Goal: Task Accomplishment & Management: Manage account settings

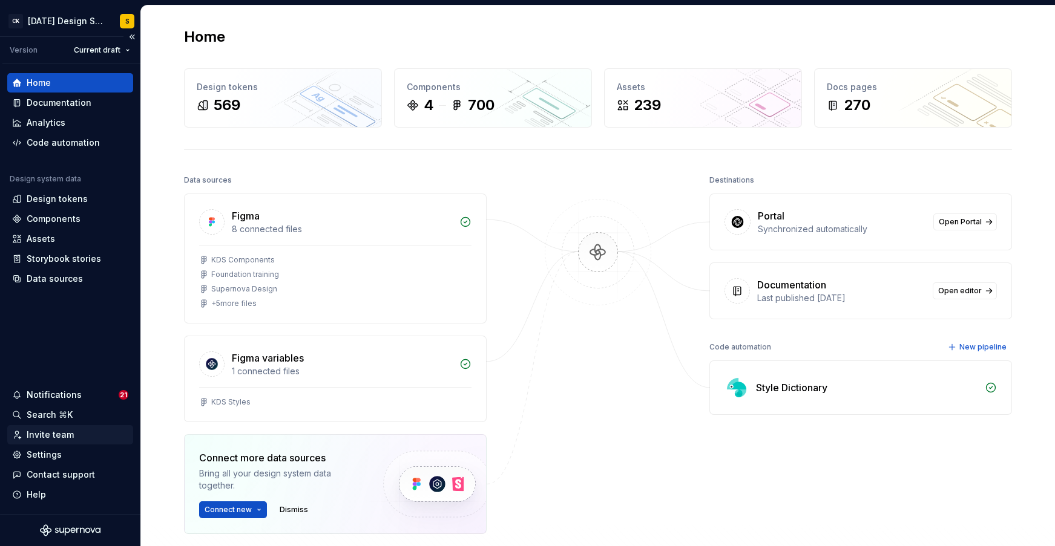
click at [45, 434] on div "Invite team" at bounding box center [50, 435] width 47 height 12
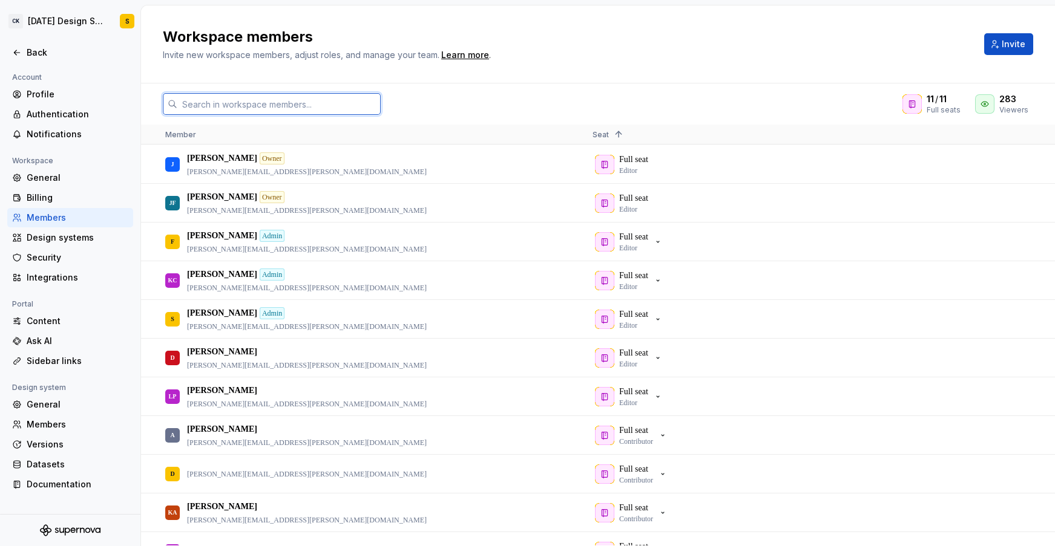
click at [304, 105] on input "text" at bounding box center [278, 104] width 203 height 22
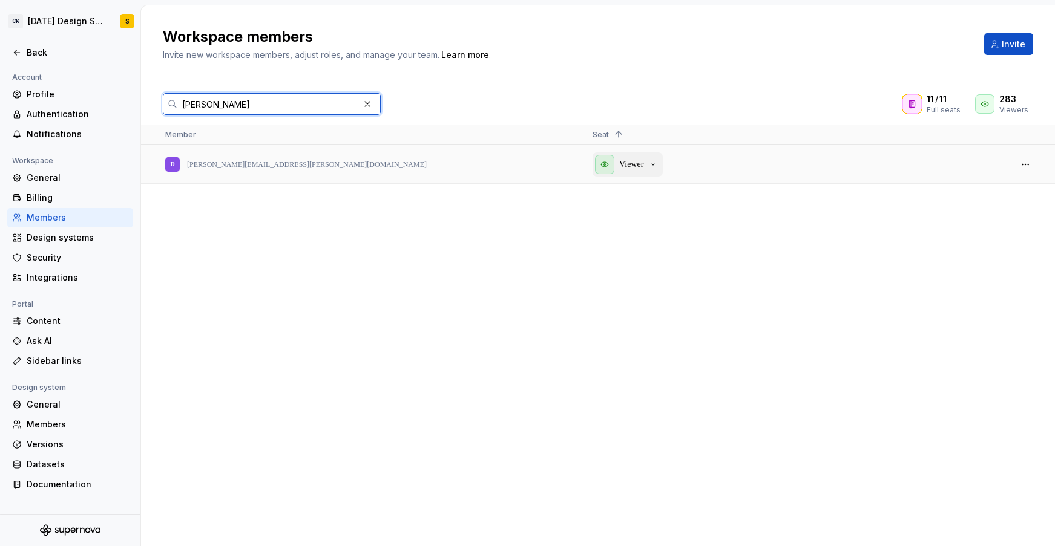
type input "[PERSON_NAME]"
click at [643, 169] on p "Viewer" at bounding box center [631, 165] width 24 height 12
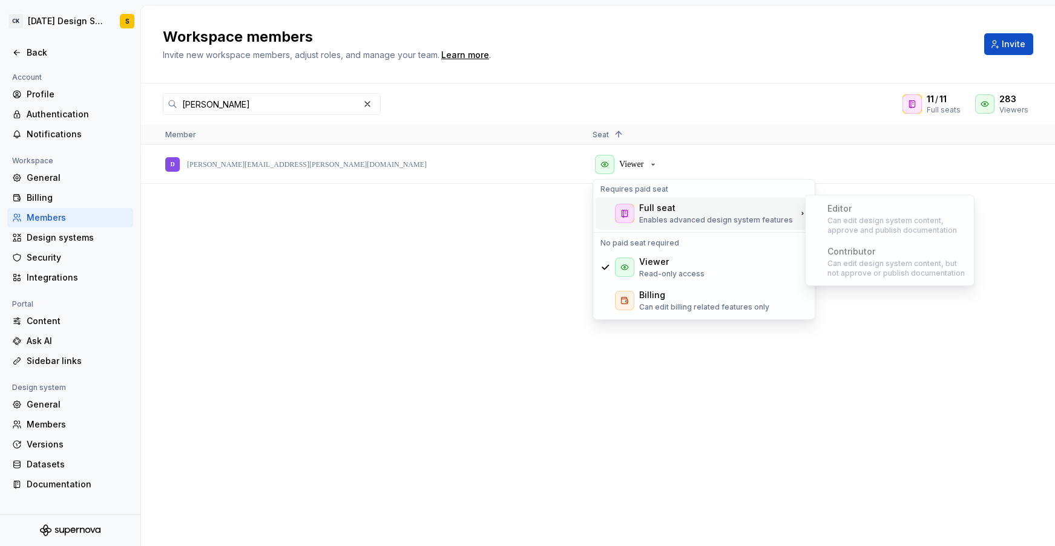
click at [661, 209] on div "Full seat" at bounding box center [657, 208] width 36 height 12
click at [657, 211] on div "Full seat" at bounding box center [657, 208] width 36 height 12
click at [658, 211] on div "Full seat" at bounding box center [657, 208] width 36 height 12
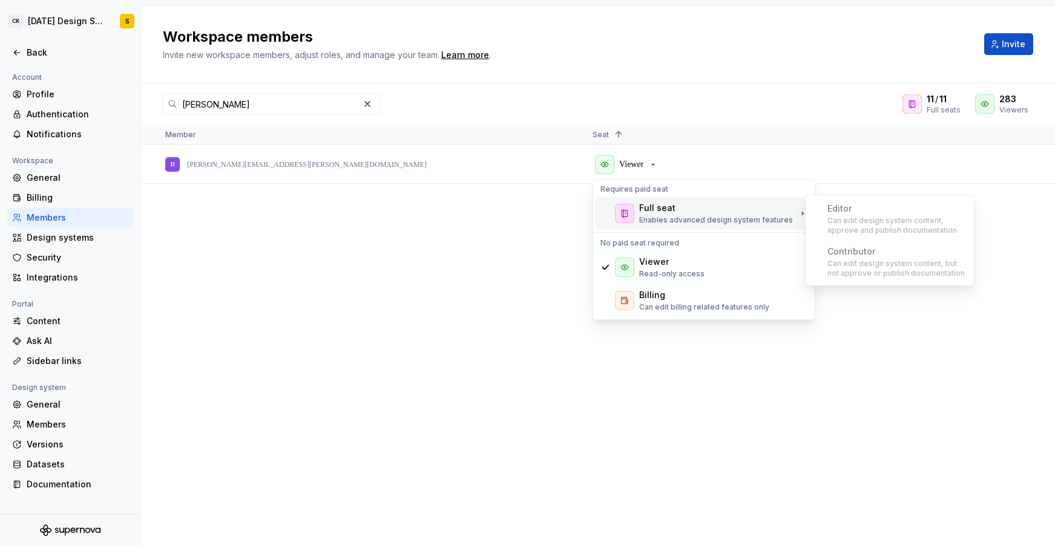
click at [658, 211] on div "Full seat" at bounding box center [657, 208] width 36 height 12
click at [658, 210] on div "Full seat" at bounding box center [657, 208] width 36 height 12
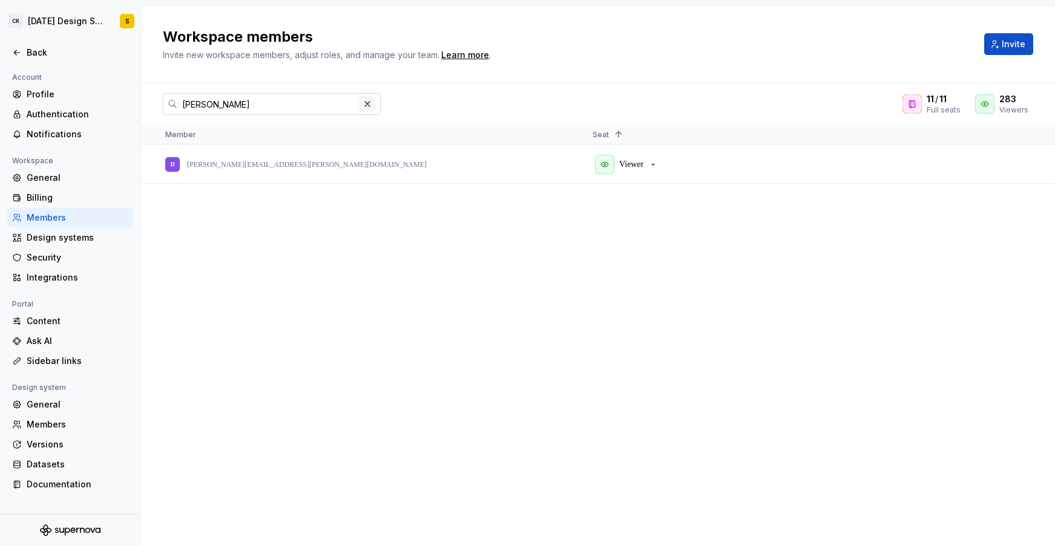
click at [364, 105] on button "button" at bounding box center [367, 104] width 17 height 17
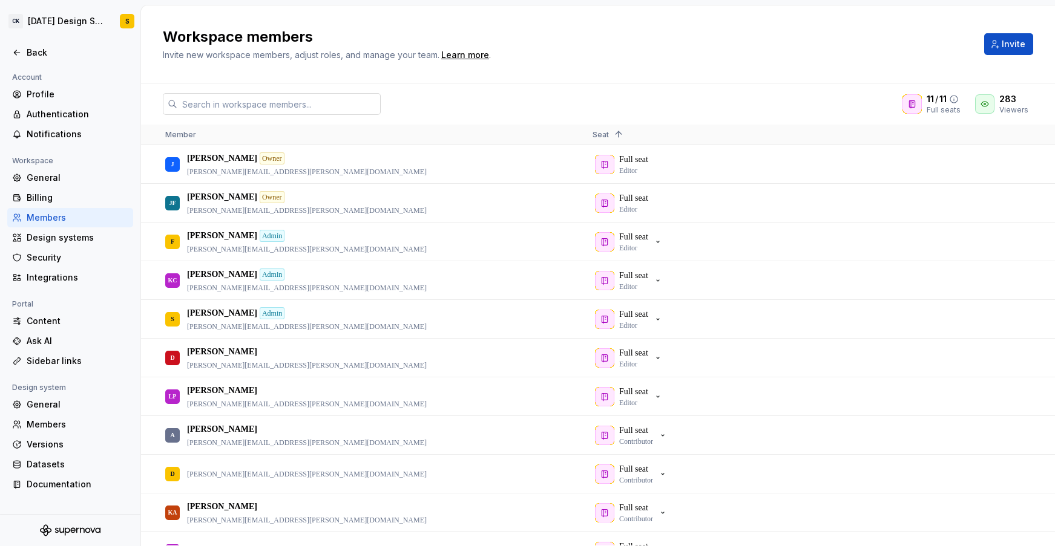
click at [933, 100] on span "11" at bounding box center [930, 99] width 7 height 12
click at [916, 105] on icon at bounding box center [912, 104] width 10 height 10
click at [579, 168] on div "[PERSON_NAME] Owner [PERSON_NAME][EMAIL_ADDRESS][PERSON_NAME][DOMAIN_NAME]" at bounding box center [369, 164] width 427 height 38
click at [649, 165] on div "Full seat Editor" at bounding box center [796, 164] width 408 height 37
click at [606, 165] on div "Full seat Editor" at bounding box center [796, 164] width 408 height 37
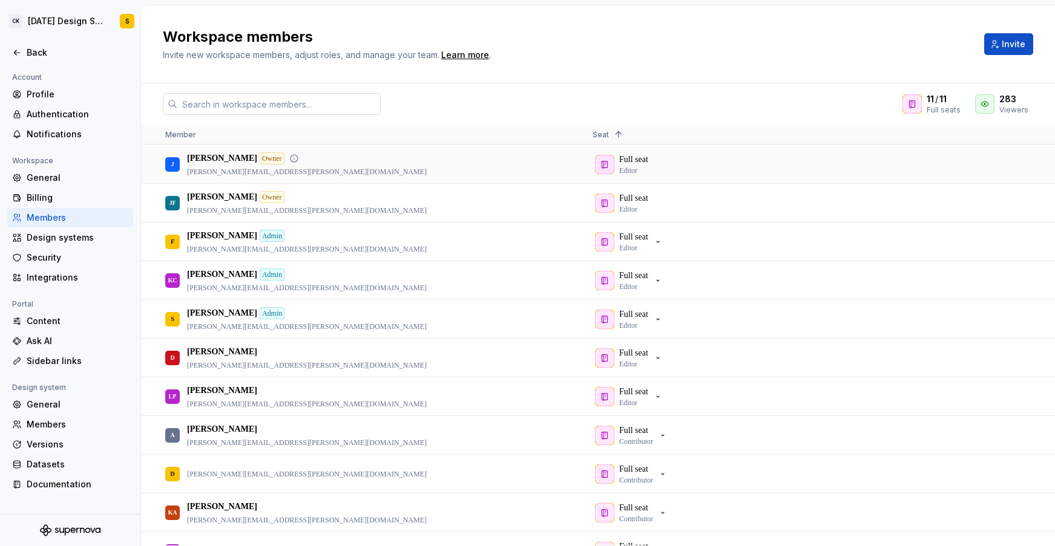
click at [626, 157] on div "Full seat Editor" at bounding box center [796, 164] width 408 height 37
click at [200, 157] on p "[PERSON_NAME]" at bounding box center [222, 159] width 70 height 12
drag, startPoint x: 171, startPoint y: 164, endPoint x: 290, endPoint y: 166, distance: 119.2
click at [172, 164] on div "J" at bounding box center [172, 165] width 3 height 24
click at [393, 166] on div "[PERSON_NAME] Owner [PERSON_NAME][EMAIL_ADDRESS][PERSON_NAME][DOMAIN_NAME]" at bounding box center [369, 164] width 408 height 37
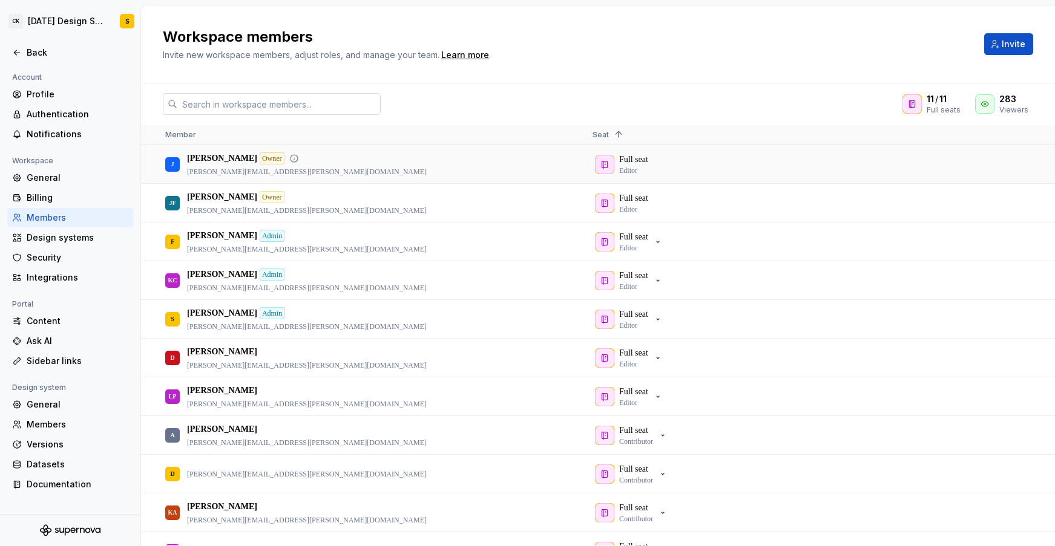
click at [393, 166] on div "[PERSON_NAME] Owner [PERSON_NAME][EMAIL_ADDRESS][PERSON_NAME][DOMAIN_NAME]" at bounding box center [369, 164] width 408 height 37
click at [643, 161] on div "Full seat Editor" at bounding box center [796, 164] width 408 height 37
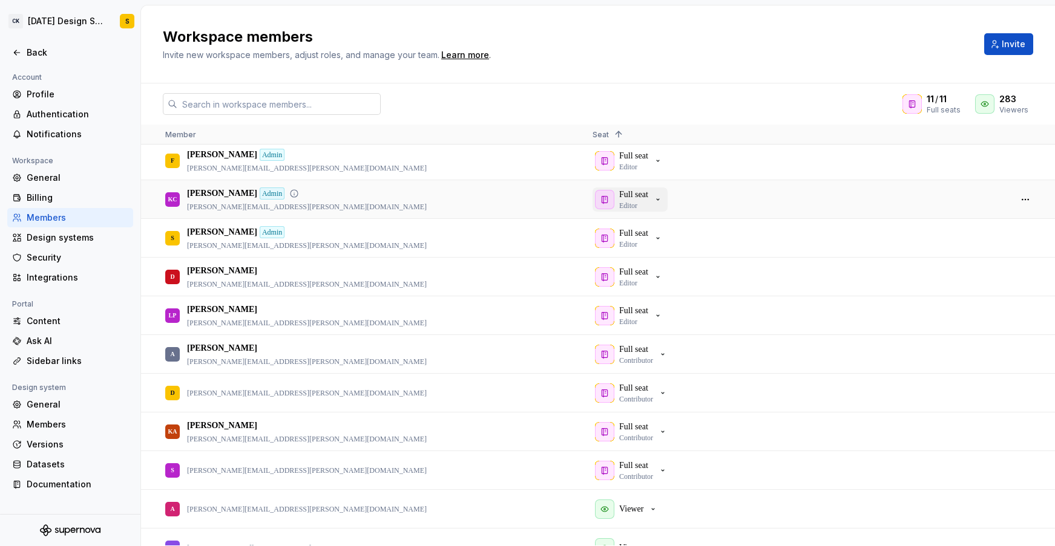
scroll to position [82, 0]
click at [665, 350] on div "Full seat Contributor" at bounding box center [631, 354] width 73 height 22
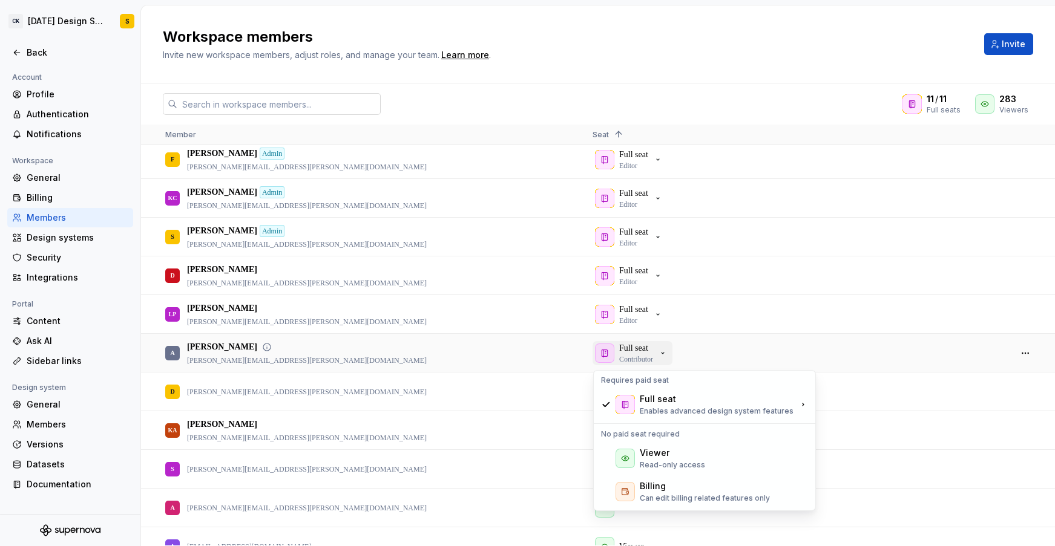
scroll to position [79, 0]
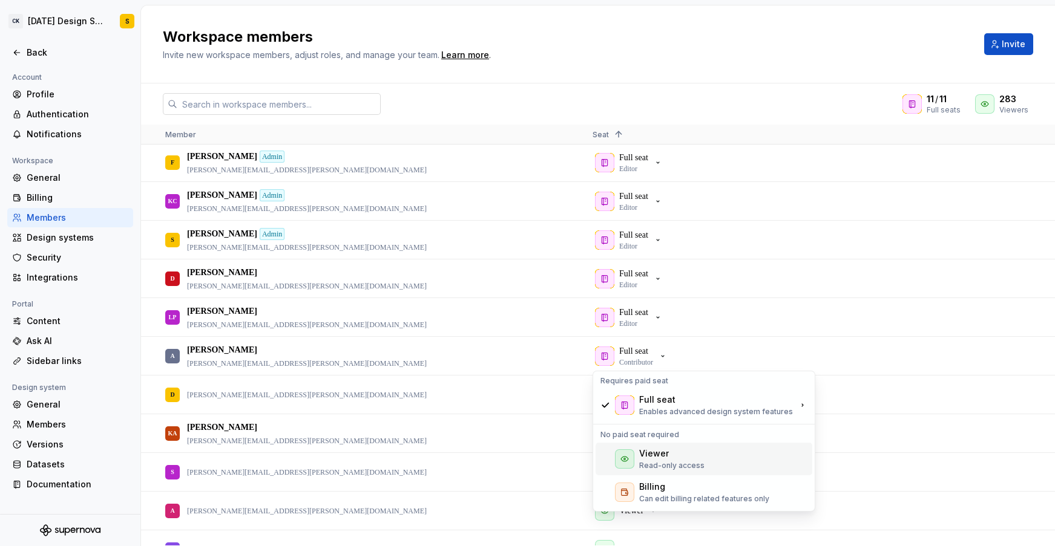
click at [667, 457] on div "Viewer" at bounding box center [654, 454] width 30 height 12
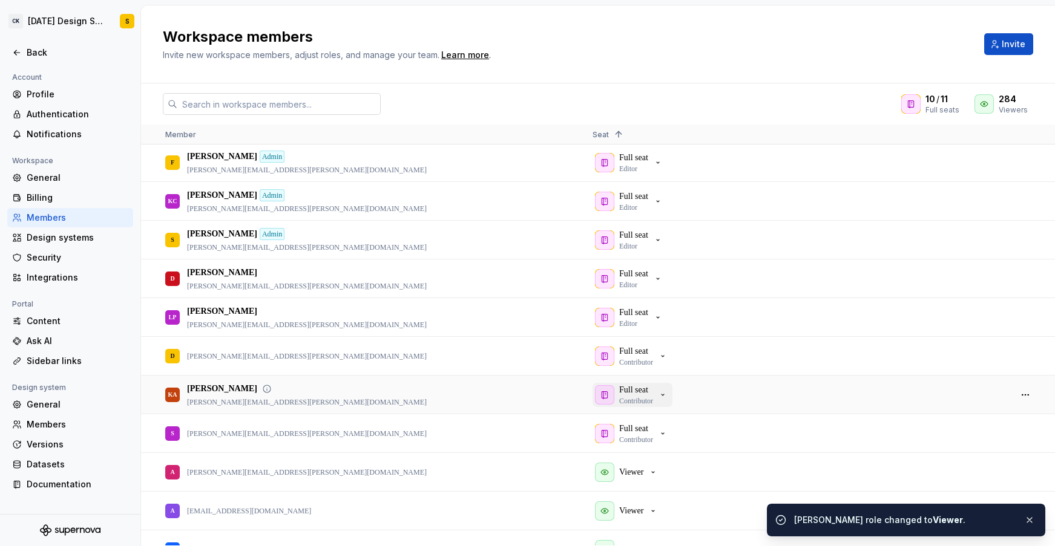
click at [665, 389] on div "Full seat Contributor" at bounding box center [631, 395] width 73 height 22
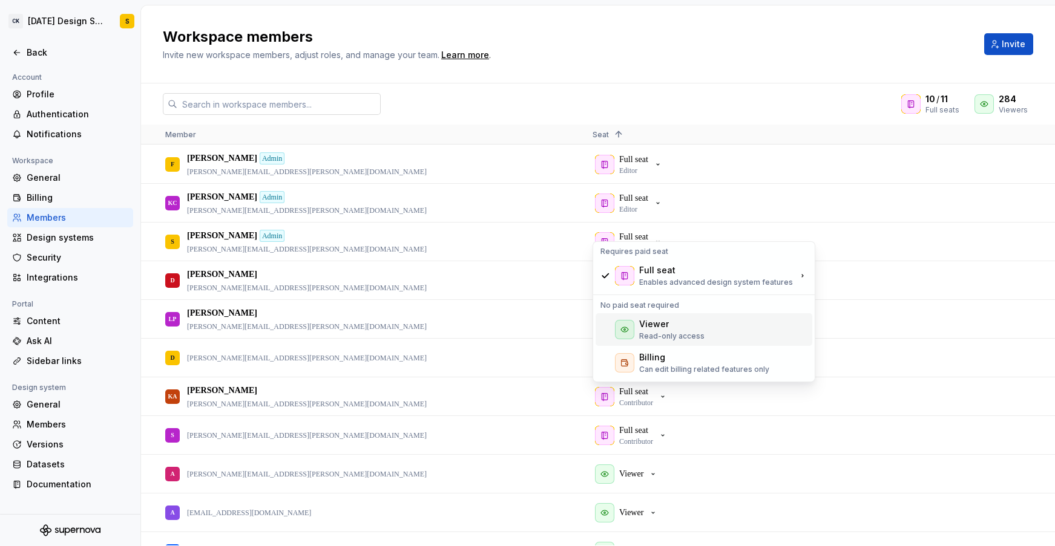
click at [674, 329] on div "Viewer" at bounding box center [671, 324] width 65 height 12
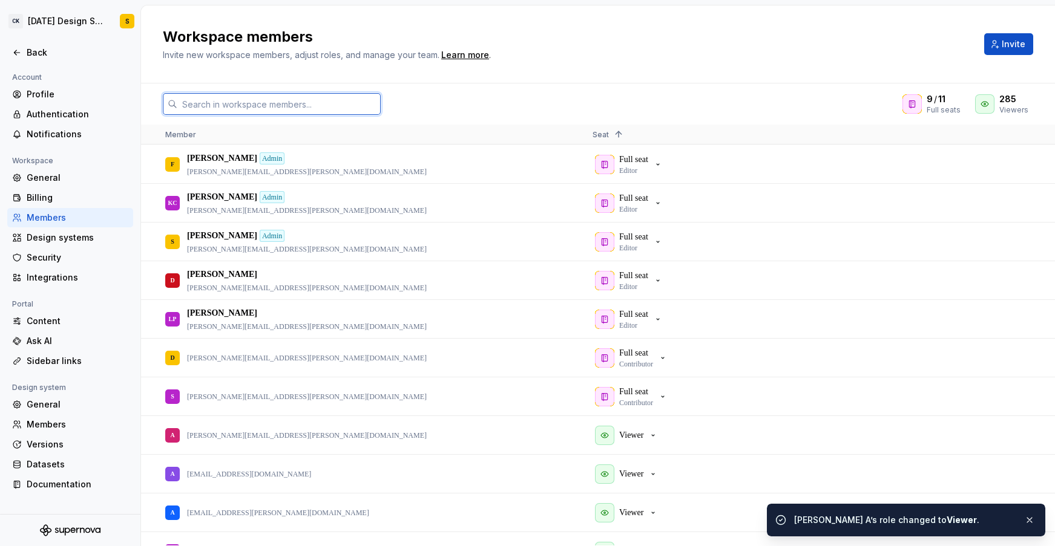
click at [303, 103] on input "text" at bounding box center [278, 104] width 203 height 22
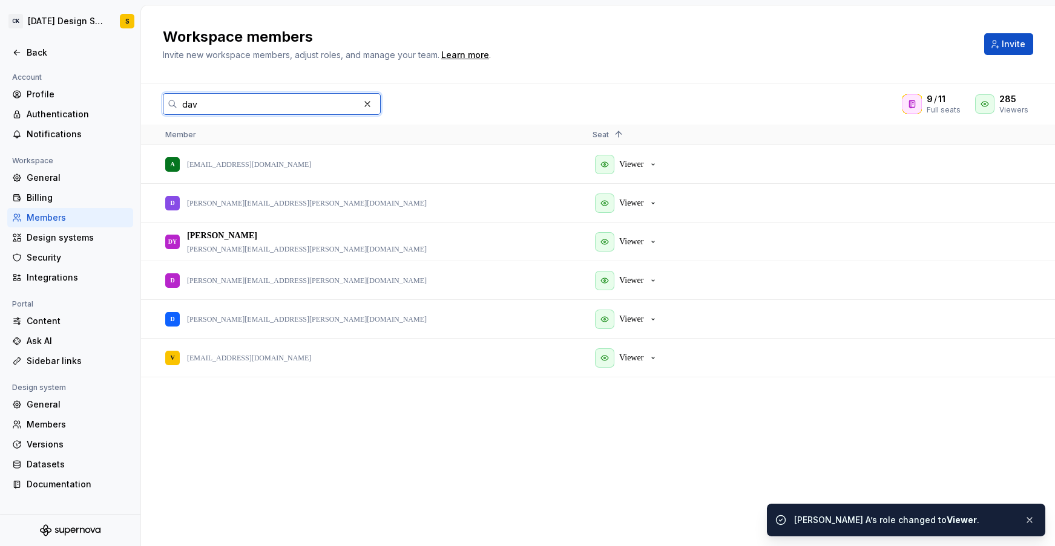
scroll to position [0, 0]
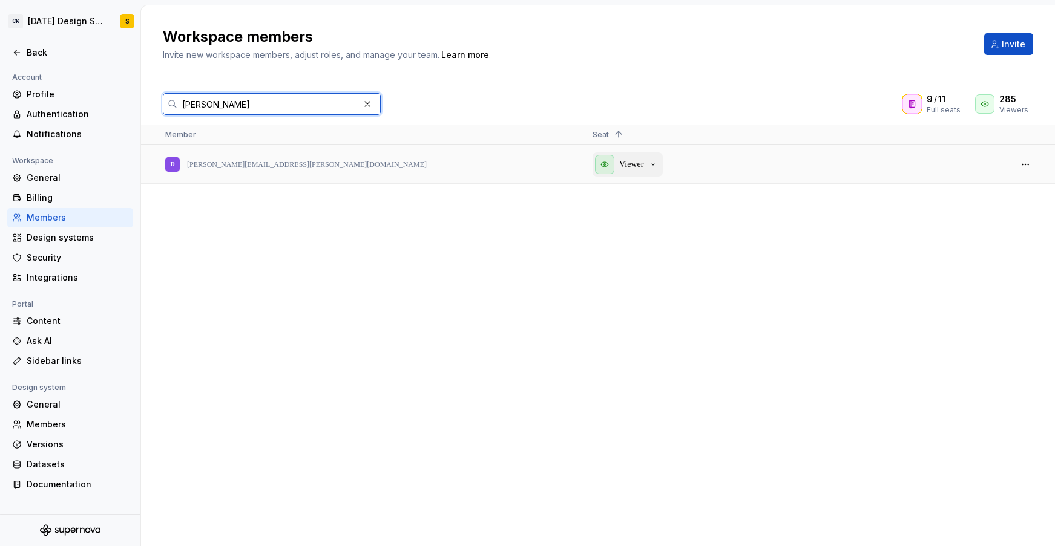
type input "[PERSON_NAME]"
click at [643, 160] on p "Viewer" at bounding box center [631, 165] width 24 height 12
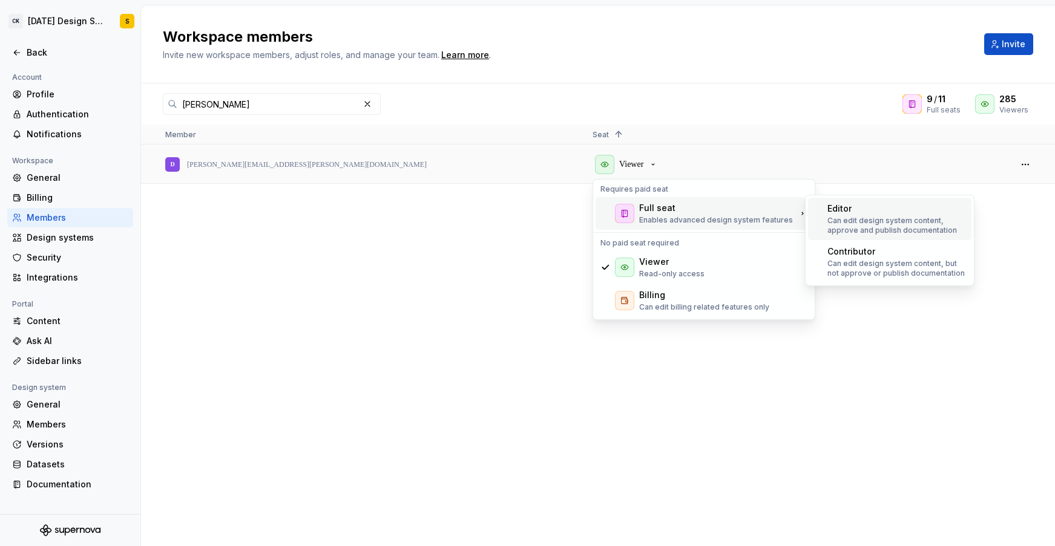
click at [856, 220] on p "Can edit design system content, approve and publish documentation" at bounding box center [896, 225] width 139 height 19
